Goal: Transaction & Acquisition: Purchase product/service

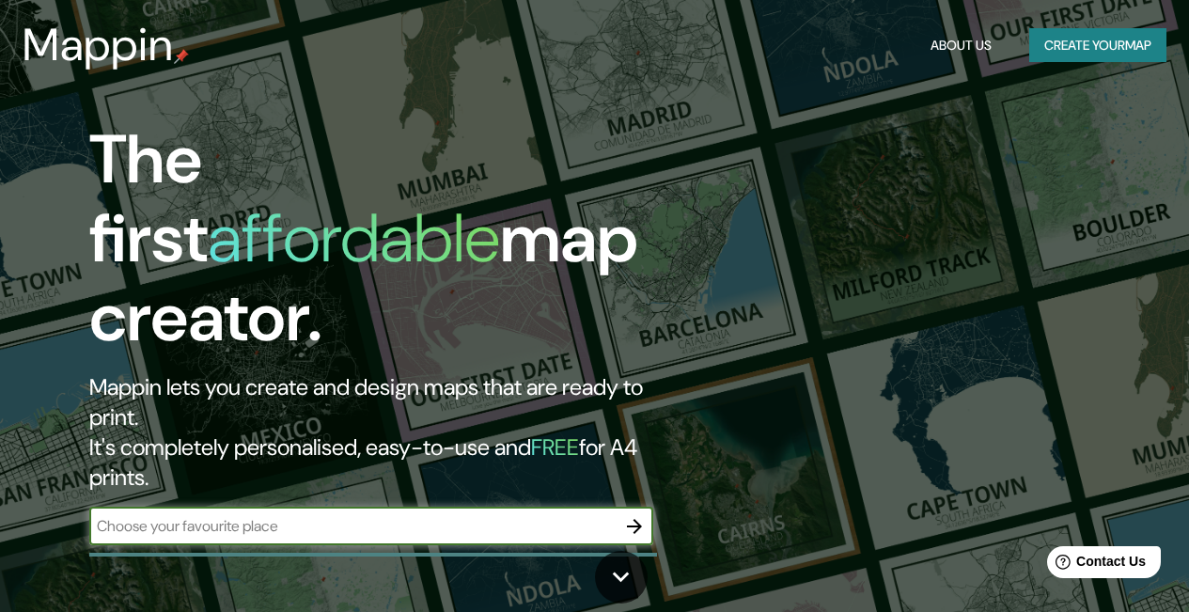
click at [448, 508] on div "​" at bounding box center [371, 527] width 564 height 38
type input "[GEOGRAPHIC_DATA]"
click at [646, 508] on button "button" at bounding box center [635, 527] width 38 height 38
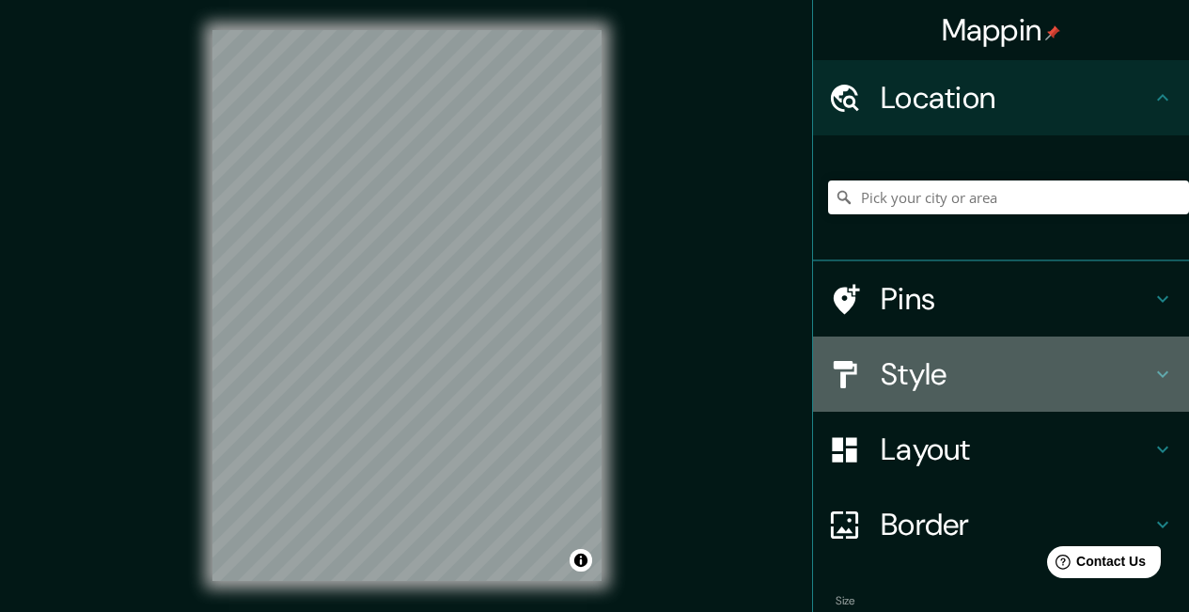
click at [965, 386] on h4 "Style" at bounding box center [1016, 374] width 271 height 38
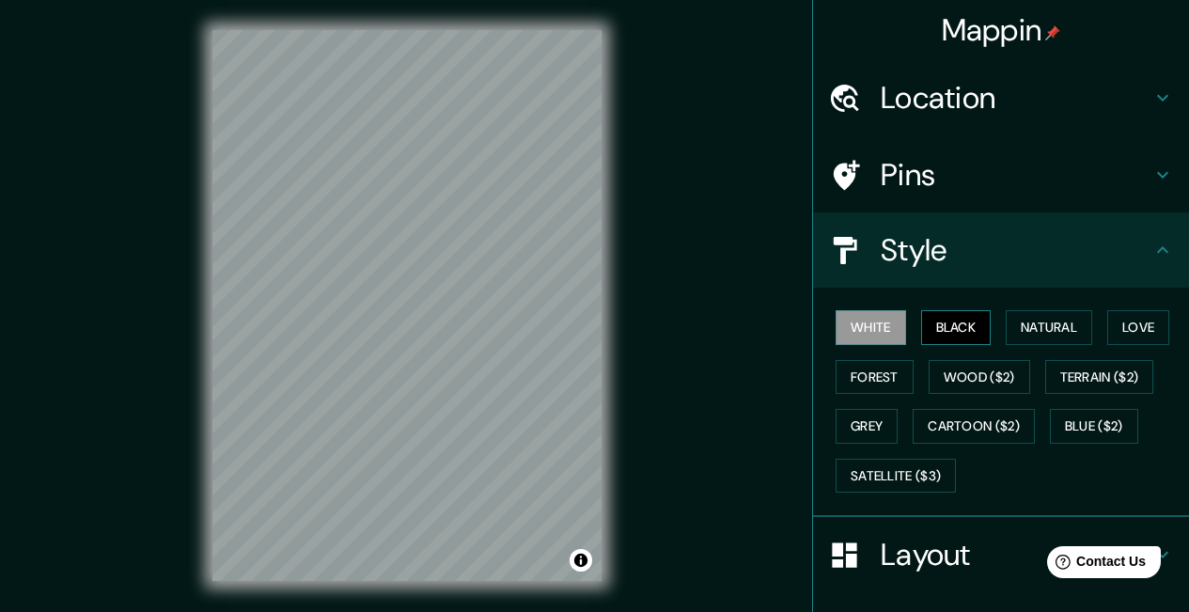
click at [945, 333] on button "Black" at bounding box center [956, 327] width 71 height 35
click at [666, 241] on div "Mappin Location Pins Style White Black Natural Love Forest Wood ($2) Terrain ($…" at bounding box center [594, 320] width 1189 height 641
click at [855, 427] on button "Grey" at bounding box center [867, 426] width 62 height 35
click at [852, 336] on button "White" at bounding box center [871, 327] width 71 height 35
click at [950, 329] on button "Black" at bounding box center [956, 327] width 71 height 35
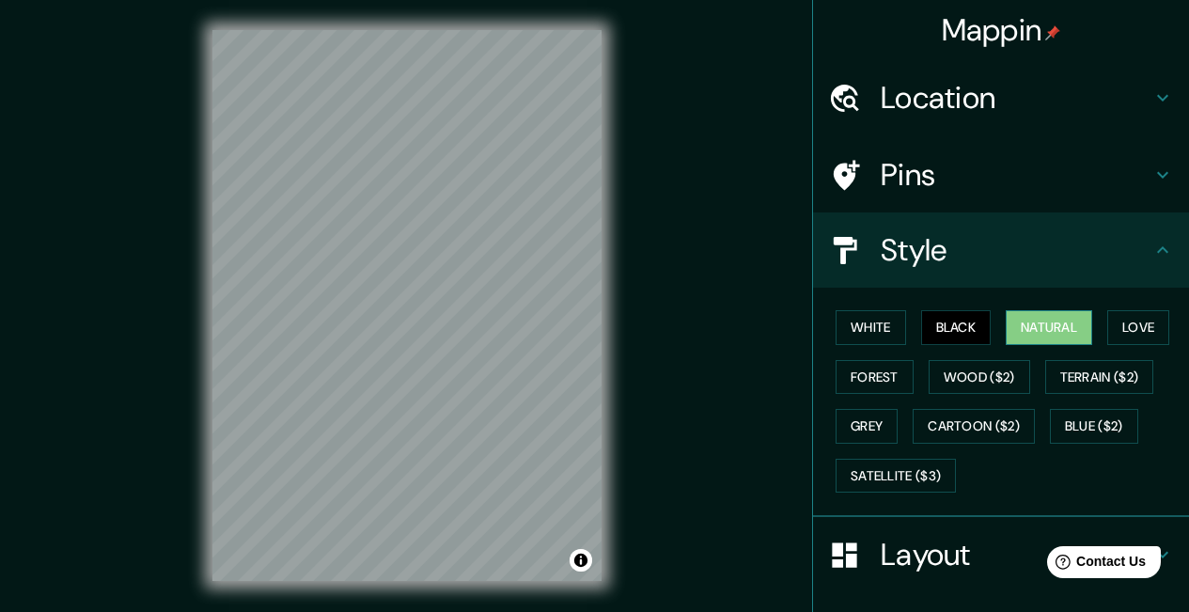
click at [1022, 321] on button "Natural" at bounding box center [1049, 327] width 86 height 35
click at [1108, 323] on button "Love" at bounding box center [1138, 327] width 62 height 35
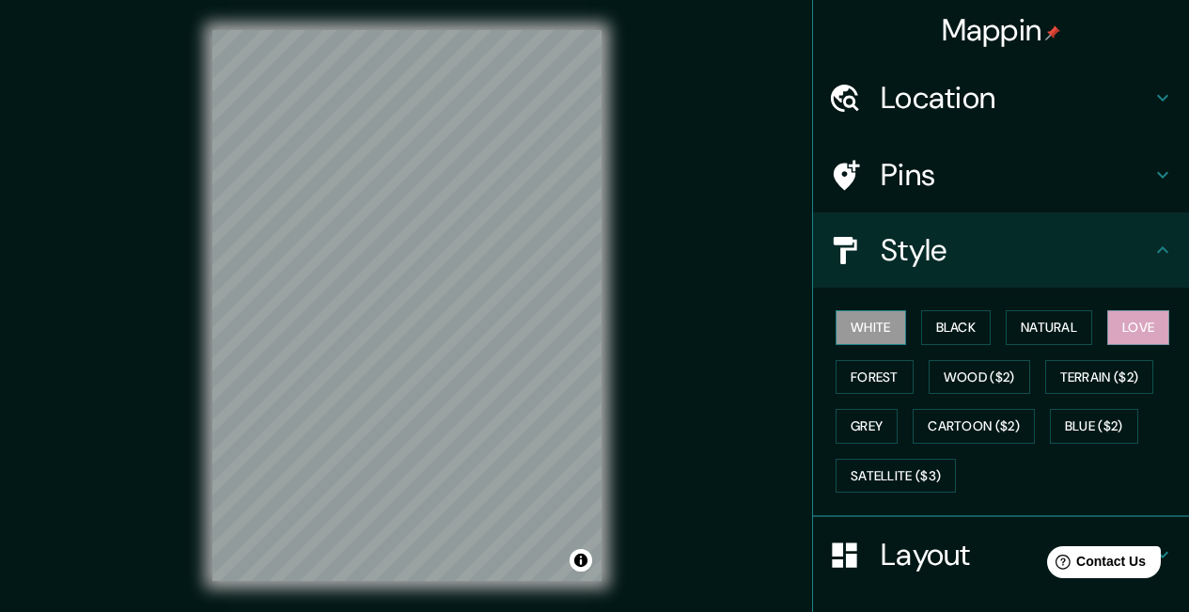
click at [865, 332] on button "White" at bounding box center [871, 327] width 71 height 35
